Goal: Information Seeking & Learning: Understand process/instructions

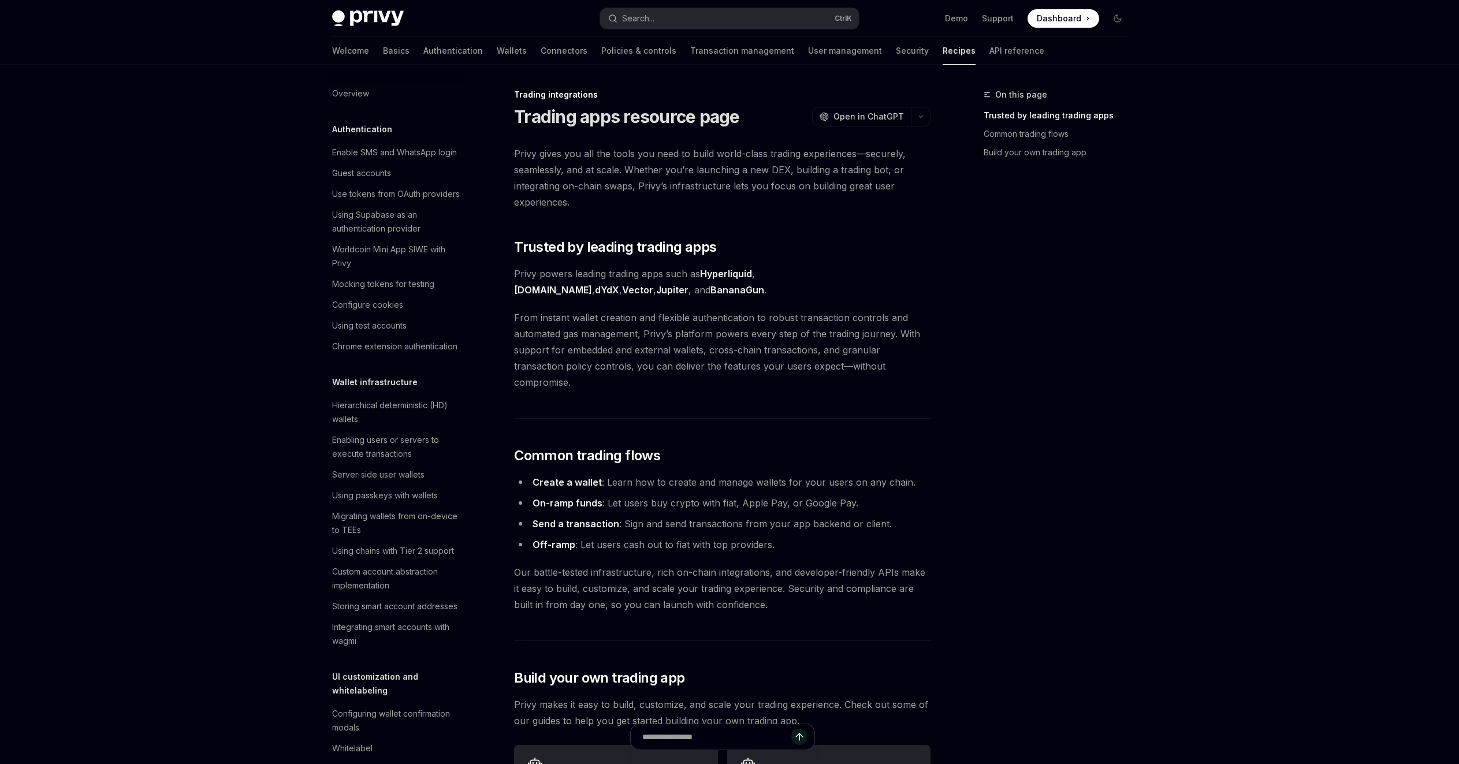
scroll to position [1318, 0]
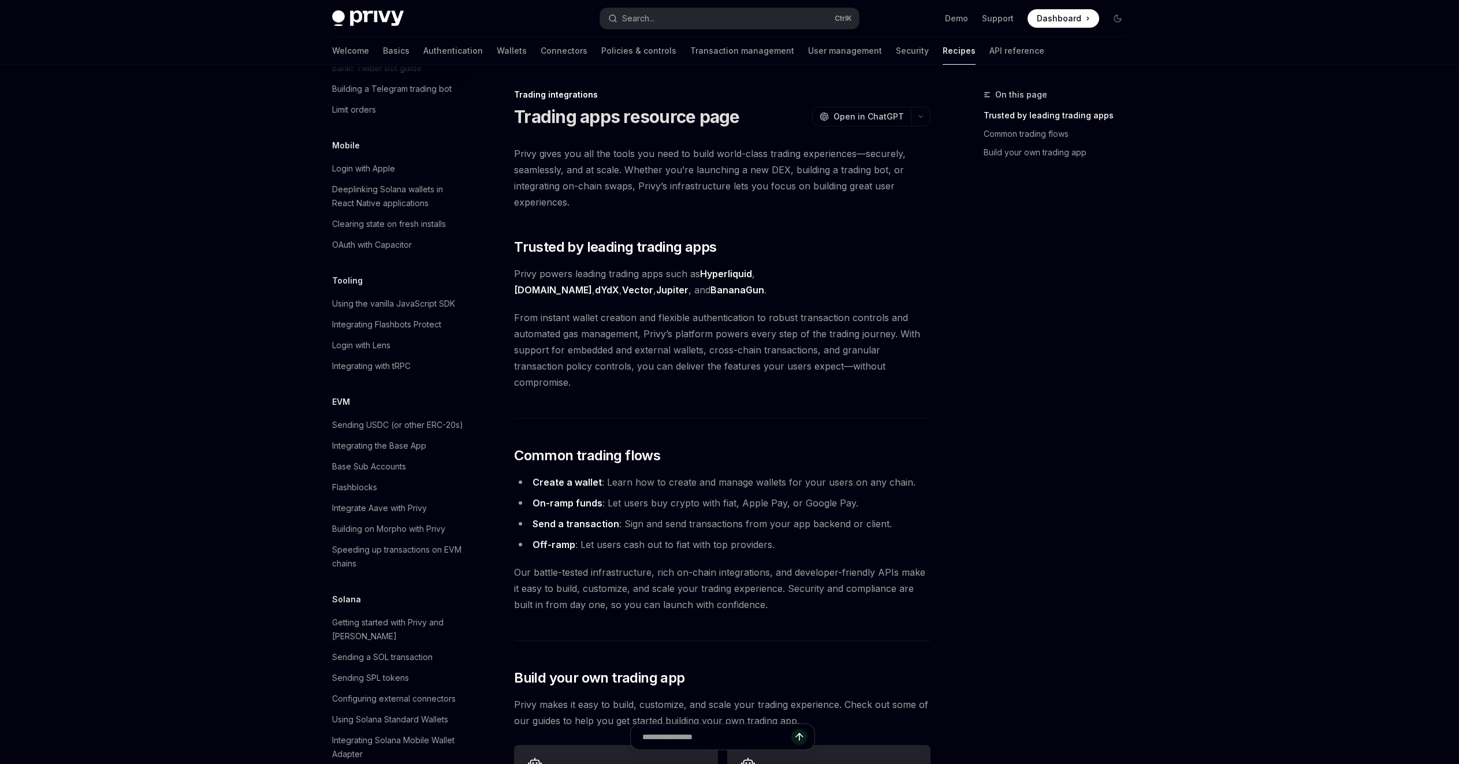
click at [533, 551] on link "Off-ramp" at bounding box center [554, 545] width 43 height 12
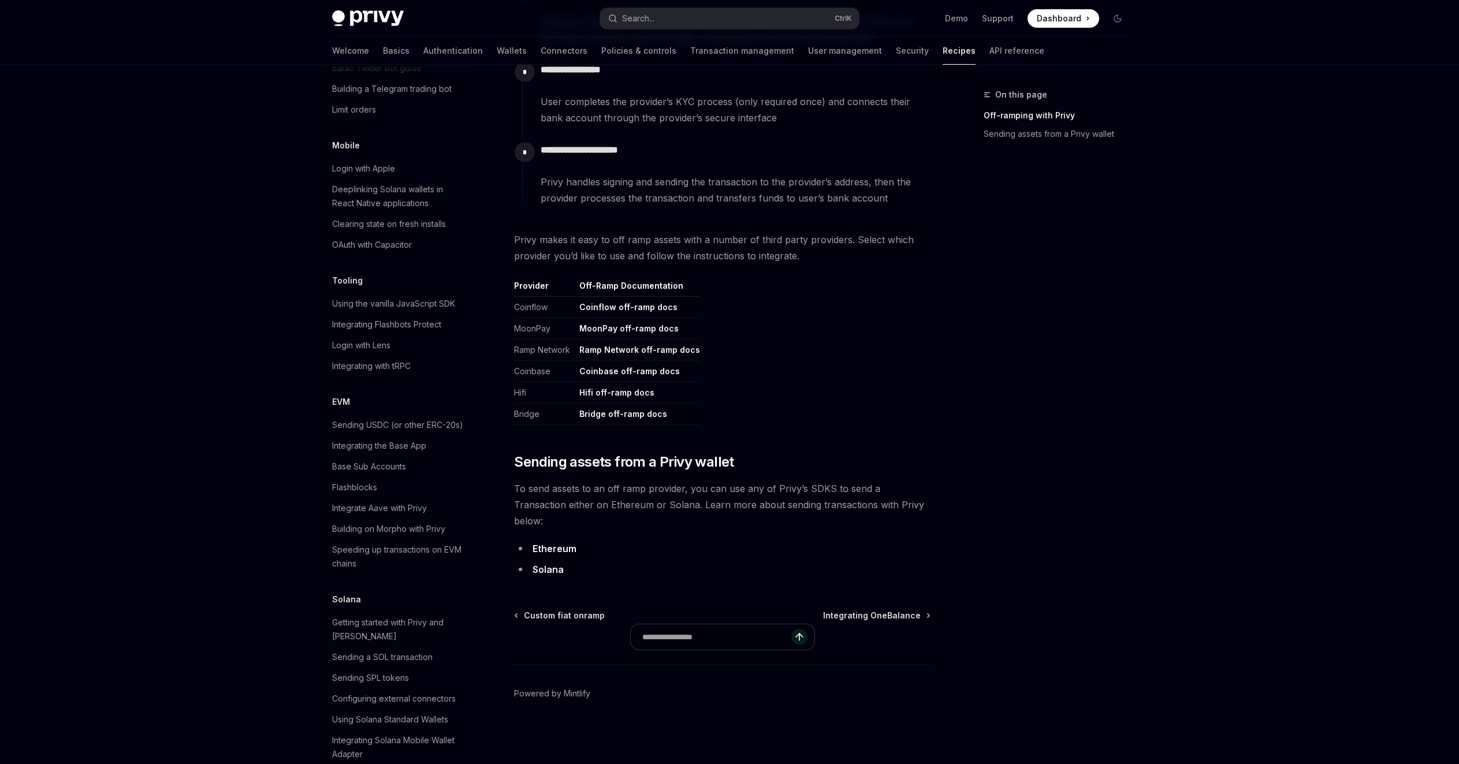
scroll to position [430, 0]
click at [601, 377] on link "Coinbase off-ramp docs" at bounding box center [629, 371] width 101 height 10
click at [332, 54] on div "Building on Hyperliquid with Privy" at bounding box center [395, 47] width 127 height 14
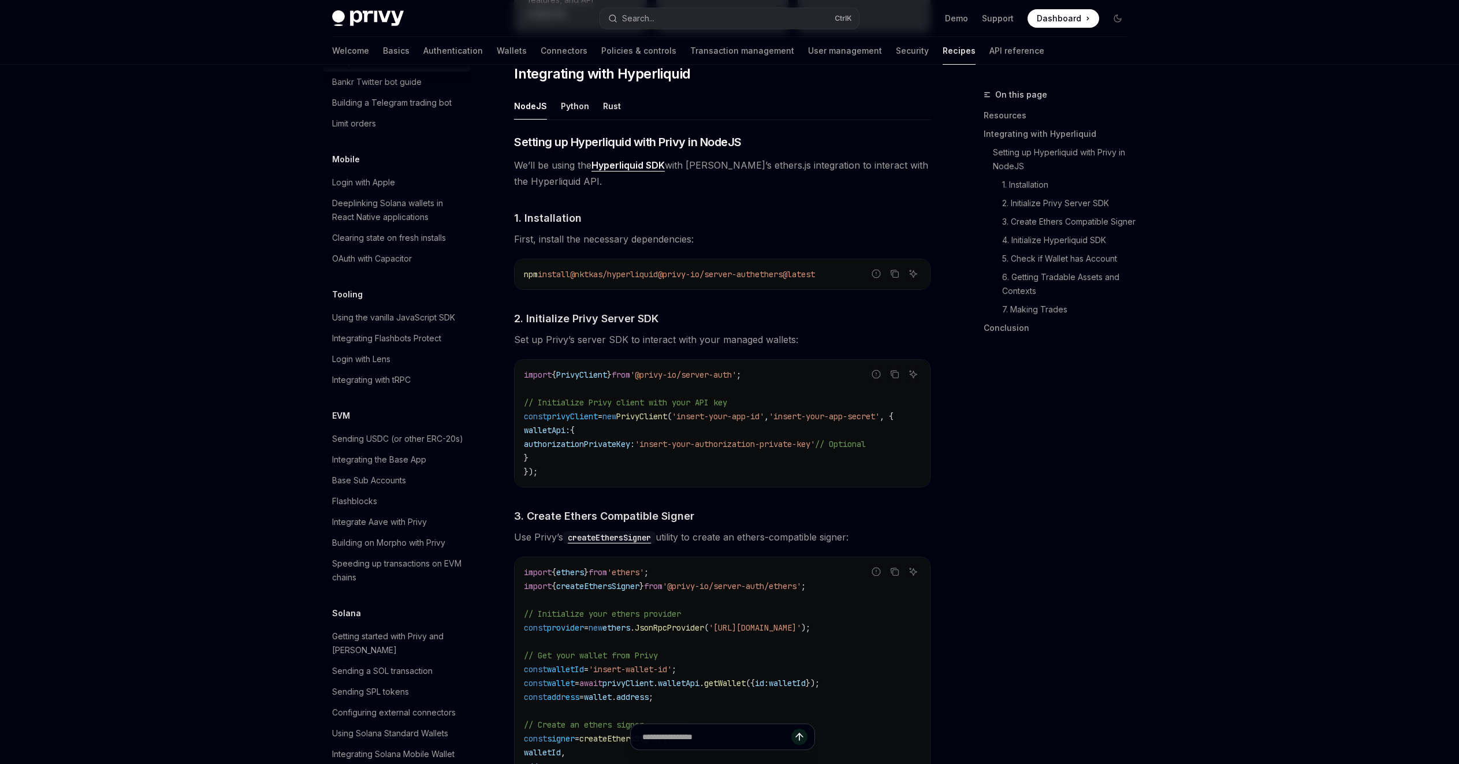
type textarea "*"
